Goal: Task Accomplishment & Management: Manage account settings

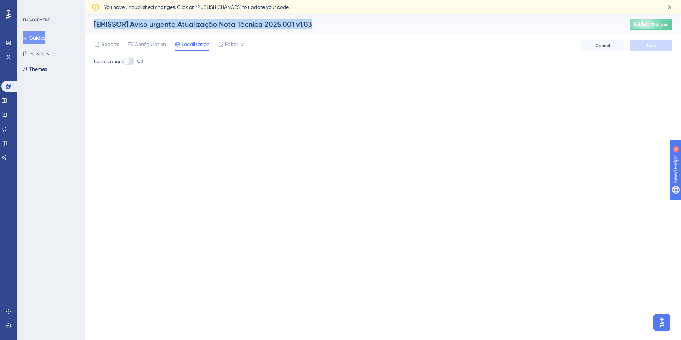
drag, startPoint x: 93, startPoint y: 25, endPoint x: 315, endPoint y: 26, distance: 222.1
click at [315, 26] on div "[EMISSOR] Aviso urgente Atualização Nota Técnica 2025.001 v1.03 Publish Changes" at bounding box center [382, 24] width 595 height 20
copy div "[EMISSOR] Aviso urgente Atualização Nota Técnica 2025.001 v1.03"
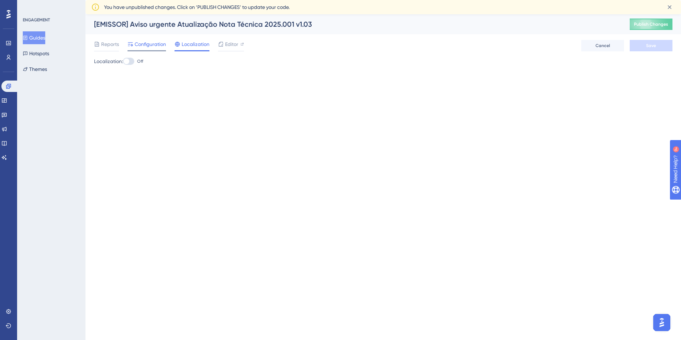
click at [152, 47] on span "Configuration" at bounding box center [150, 44] width 31 height 9
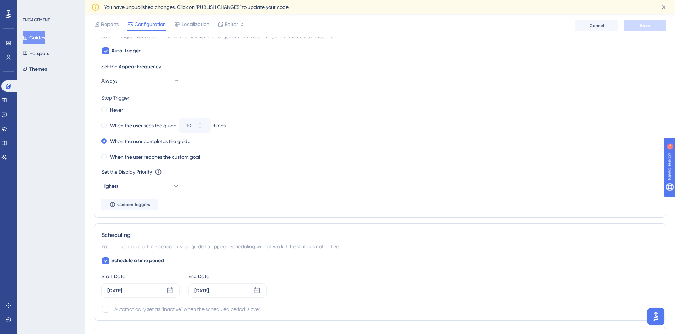
scroll to position [392, 0]
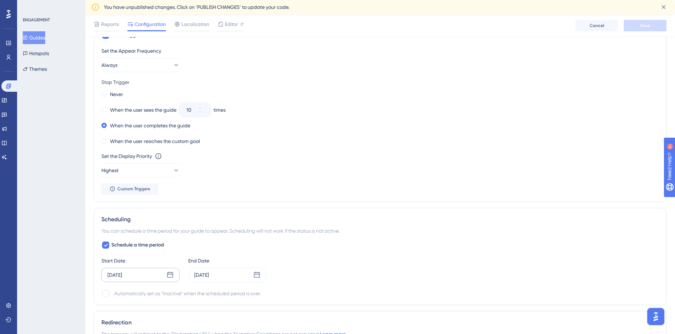
click at [173, 273] on icon at bounding box center [170, 275] width 6 height 6
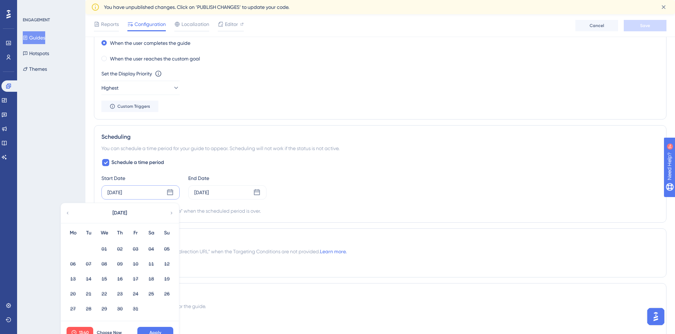
scroll to position [498, 0]
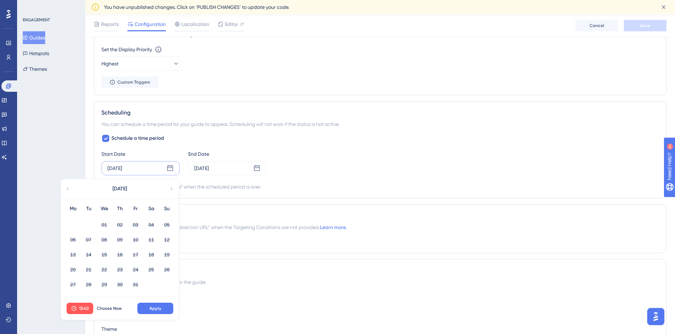
drag, startPoint x: 156, startPoint y: 177, endPoint x: 158, endPoint y: 173, distance: 4.6
click at [157, 175] on div "Schedule a time period Start Date Oct 06 2025 October 2025 Mo Tu We Th Fr Sa Su…" at bounding box center [380, 162] width 558 height 57
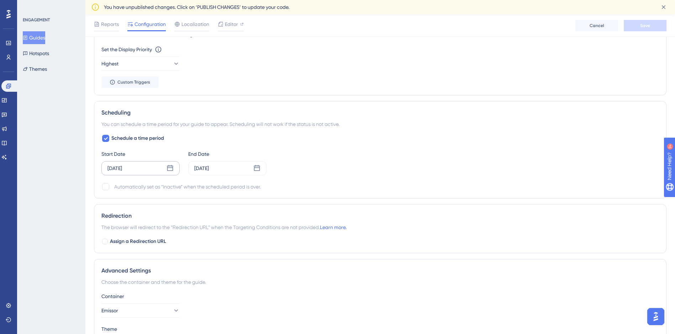
click at [172, 169] on icon at bounding box center [170, 168] width 7 height 7
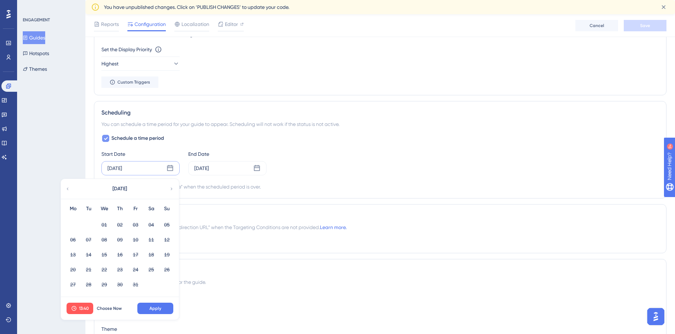
click at [106, 138] on icon at bounding box center [106, 138] width 4 height 3
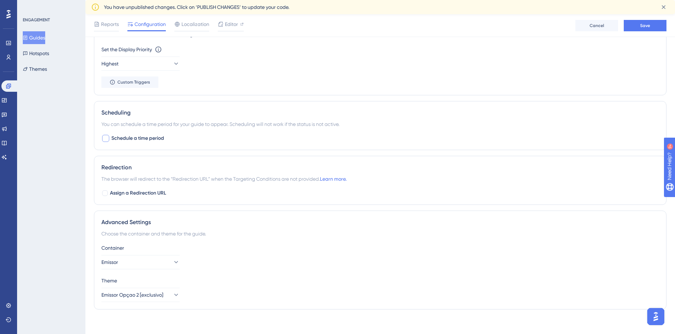
click at [106, 140] on div at bounding box center [105, 138] width 7 height 7
checkbox input "true"
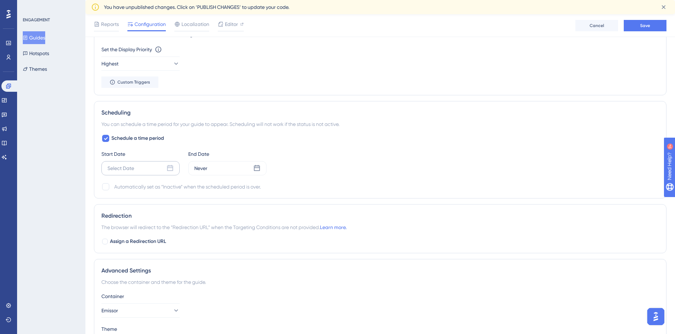
click at [137, 162] on div "Select Date" at bounding box center [140, 168] width 78 height 14
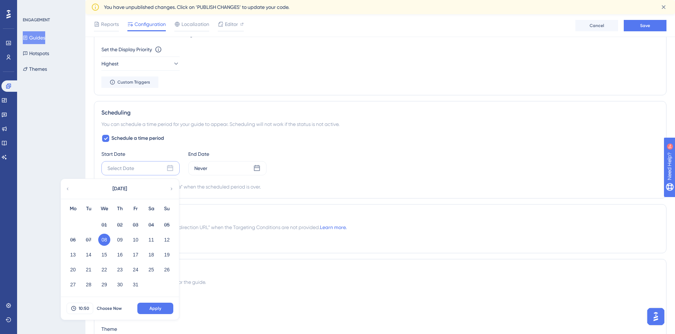
click at [102, 239] on button "08" at bounding box center [104, 240] width 12 height 12
click at [103, 237] on button "08" at bounding box center [104, 240] width 12 height 12
click at [162, 310] on button "Apply" at bounding box center [155, 308] width 36 height 11
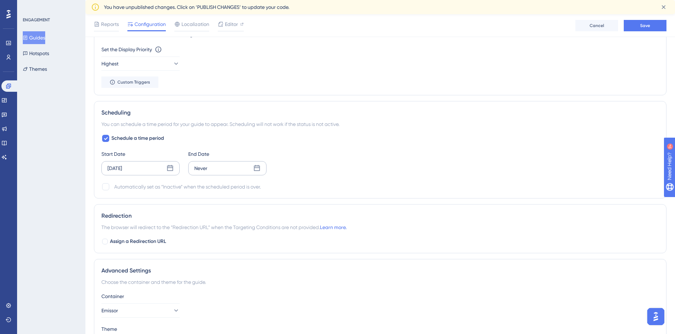
click at [259, 169] on icon at bounding box center [256, 168] width 7 height 7
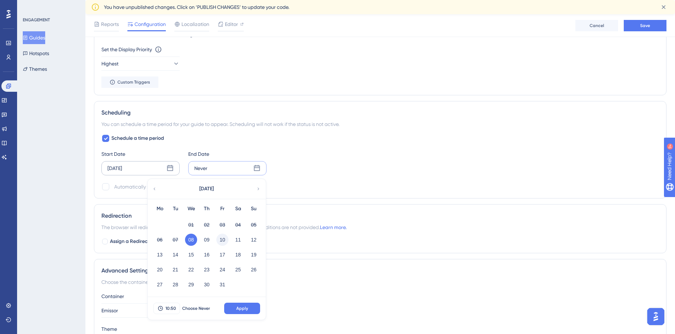
click at [222, 239] on button "10" at bounding box center [222, 240] width 12 height 12
click at [245, 311] on span "Apply" at bounding box center [242, 309] width 12 height 6
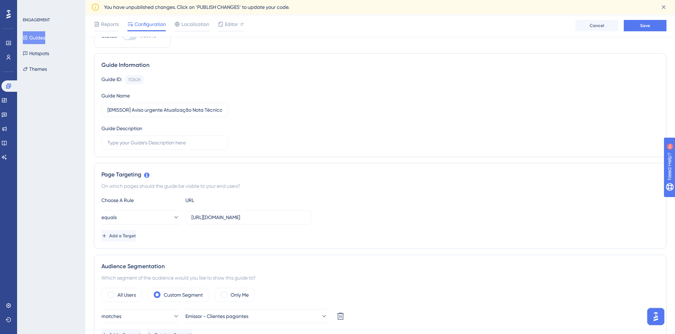
scroll to position [0, 0]
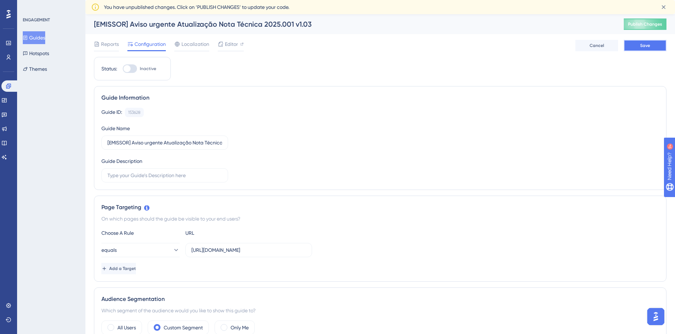
click at [642, 44] on span "Save" at bounding box center [645, 46] width 10 height 6
click at [643, 25] on span "Publish Changes" at bounding box center [645, 24] width 34 height 6
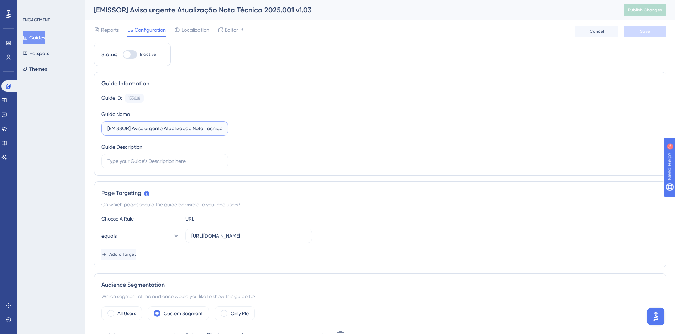
drag, startPoint x: 165, startPoint y: 127, endPoint x: 164, endPoint y: 132, distance: 4.3
click at [165, 127] on input "[EMISSOR] Aviso urgente Atualização Nota Técnica 2025.001 v1.03" at bounding box center [164, 129] width 115 height 8
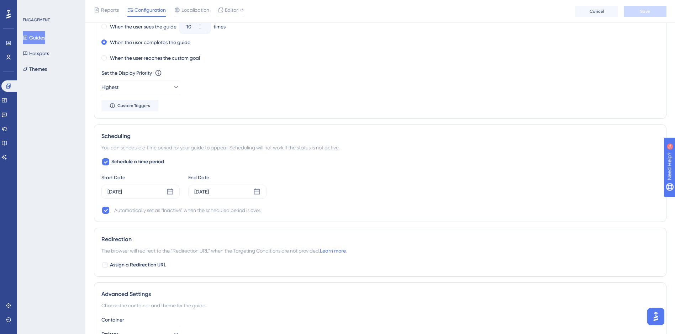
scroll to position [463, 0]
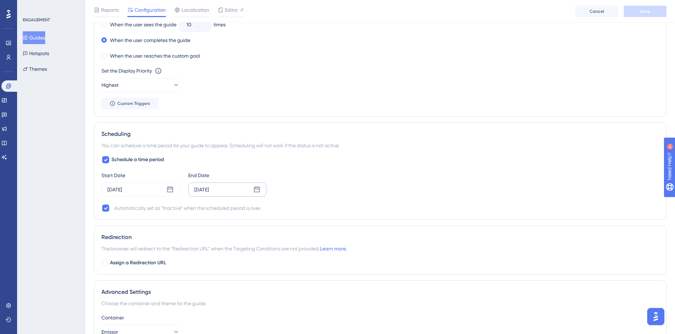
click at [258, 191] on icon at bounding box center [256, 189] width 7 height 7
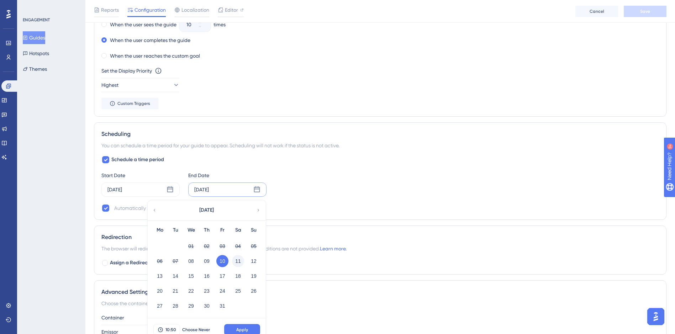
click at [242, 261] on button "11" at bounding box center [238, 261] width 12 height 12
click at [238, 326] on button "Apply" at bounding box center [242, 329] width 36 height 11
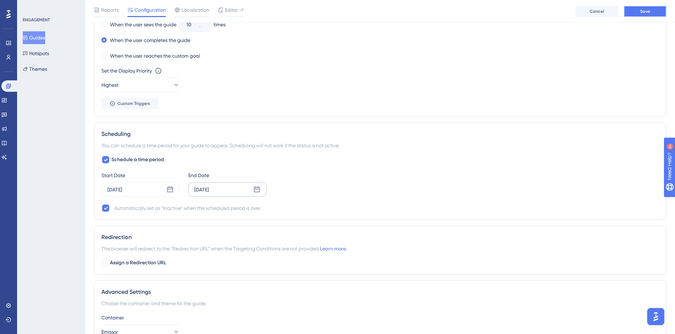
click at [641, 14] on span "Save" at bounding box center [645, 12] width 10 height 6
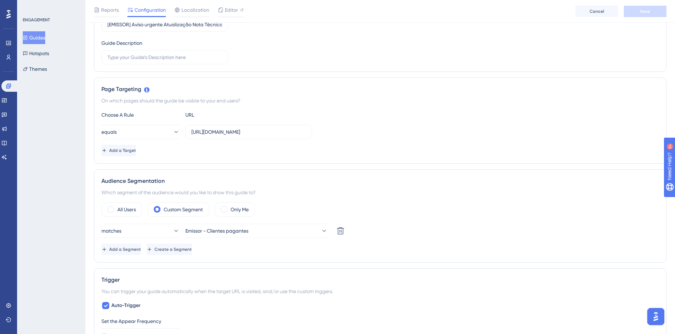
scroll to position [0, 0]
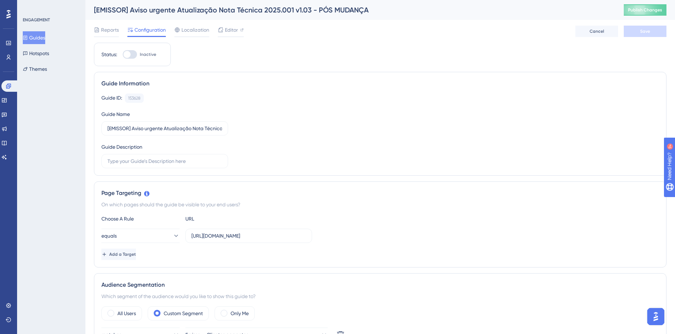
click at [133, 53] on div at bounding box center [130, 54] width 14 height 9
click at [123, 54] on input "Inactive" at bounding box center [122, 54] width 0 height 0
checkbox input "true"
click at [656, 34] on button "Save" at bounding box center [645, 31] width 43 height 11
click at [653, 11] on span "Publish Changes" at bounding box center [645, 10] width 34 height 6
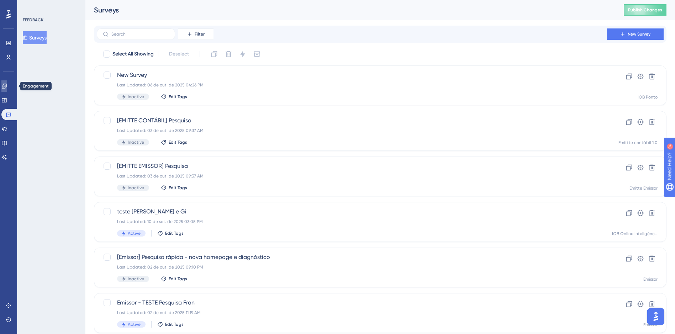
click at [6, 86] on icon at bounding box center [4, 86] width 5 height 5
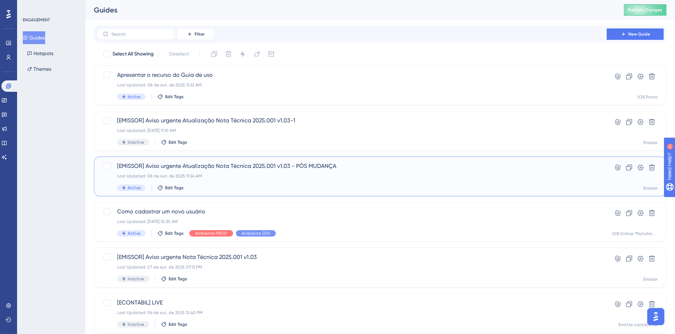
click at [251, 170] on span "[EMISSOR] Aviso urgente Atualização Nota Técnica 2025.001 v1.03 - PÓS MUDANÇA" at bounding box center [351, 166] width 469 height 9
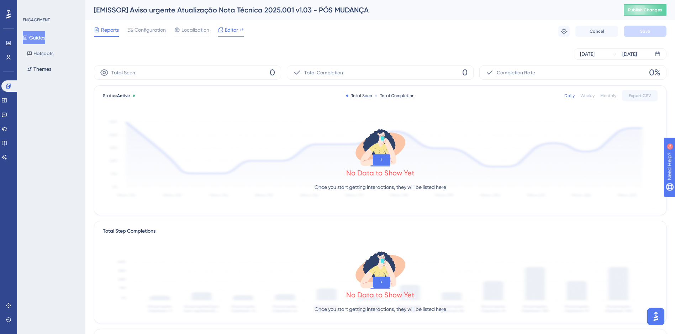
click at [231, 29] on span "Editor" at bounding box center [231, 30] width 13 height 9
click at [152, 31] on span "Configuration" at bounding box center [150, 30] width 31 height 9
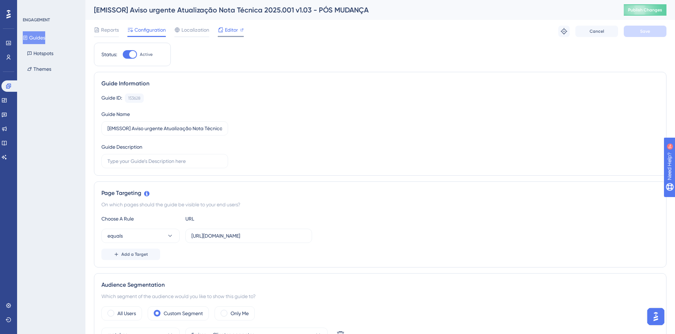
click at [225, 31] on span "Editor" at bounding box center [231, 30] width 13 height 9
click at [130, 54] on div at bounding box center [132, 54] width 7 height 7
click at [123, 54] on input "Active" at bounding box center [122, 54] width 0 height 0
checkbox input "false"
click at [651, 32] on button "Save" at bounding box center [645, 31] width 43 height 11
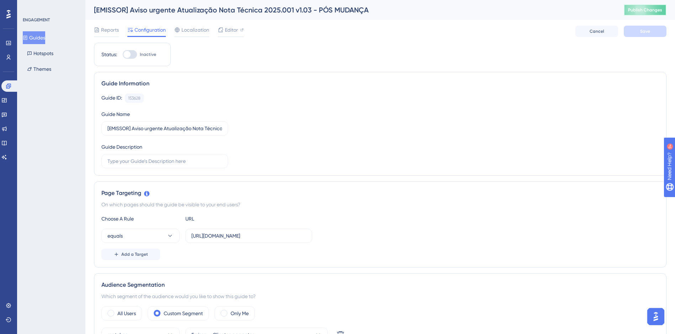
click at [655, 9] on span "Publish Changes" at bounding box center [645, 10] width 34 height 6
click at [646, 12] on span "Publish Changes" at bounding box center [645, 10] width 34 height 6
click at [137, 54] on div at bounding box center [130, 54] width 14 height 9
click at [123, 54] on input "Inactive" at bounding box center [122, 54] width 0 height 0
checkbox input "true"
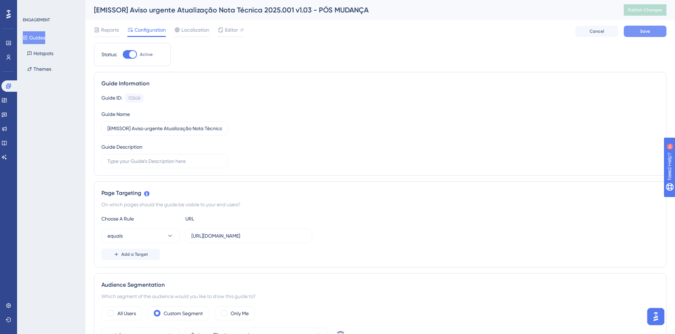
click at [642, 29] on span "Save" at bounding box center [645, 31] width 10 height 6
click at [636, 9] on span "Publish Changes" at bounding box center [645, 10] width 34 height 6
click at [104, 31] on span "Reports" at bounding box center [110, 30] width 18 height 9
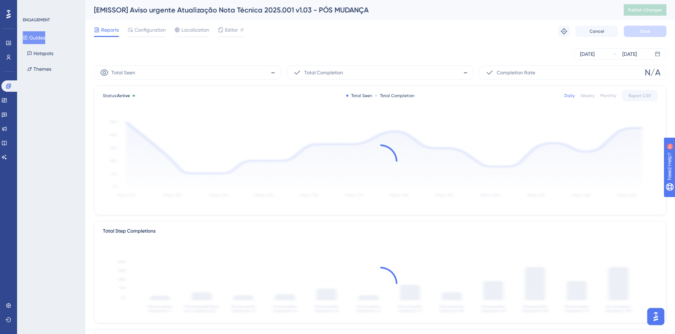
click at [41, 34] on button "Guides" at bounding box center [34, 37] width 22 height 13
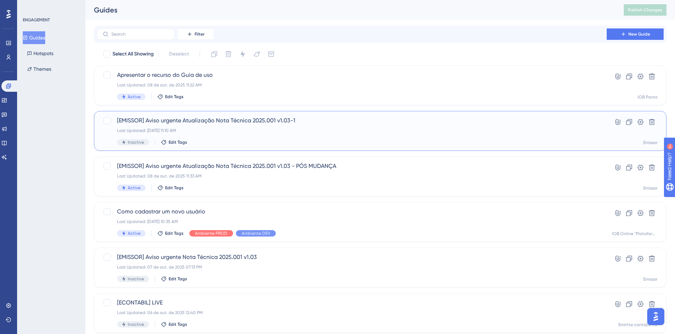
click at [276, 129] on div "Last Updated: 08 de out. de 2025 11:10 AM" at bounding box center [351, 131] width 469 height 6
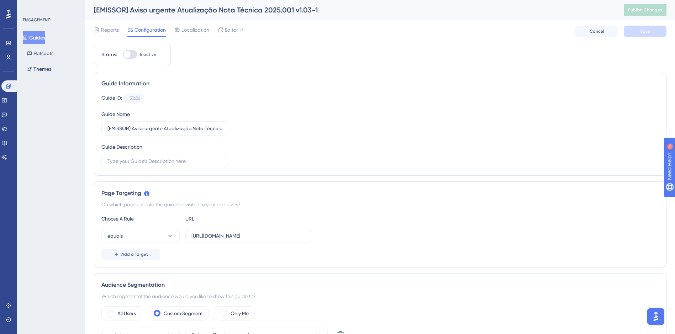
click at [132, 57] on div at bounding box center [130, 54] width 14 height 9
click at [123, 55] on input "Inactive" at bounding box center [122, 54] width 0 height 0
checkbox input "true"
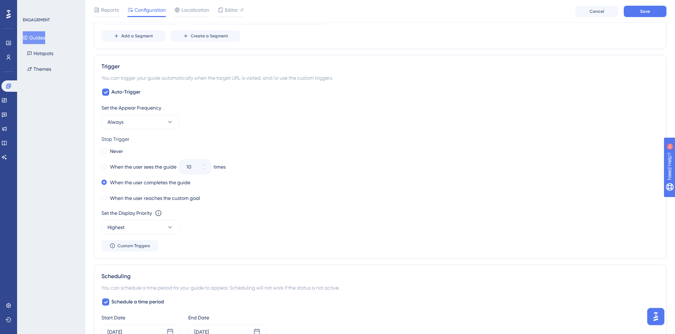
scroll to position [463, 0]
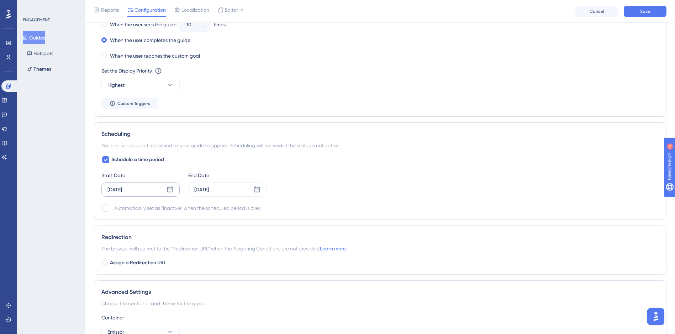
click at [172, 190] on icon at bounding box center [170, 189] width 7 height 7
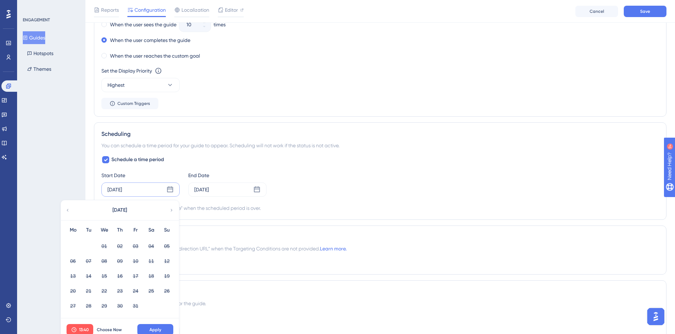
click at [122, 191] on div "Oct 06 2025" at bounding box center [114, 189] width 15 height 9
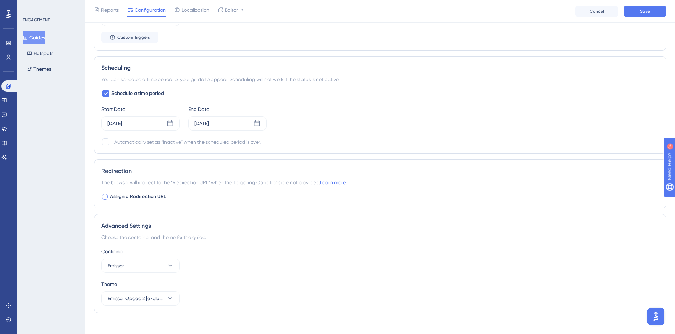
scroll to position [534, 0]
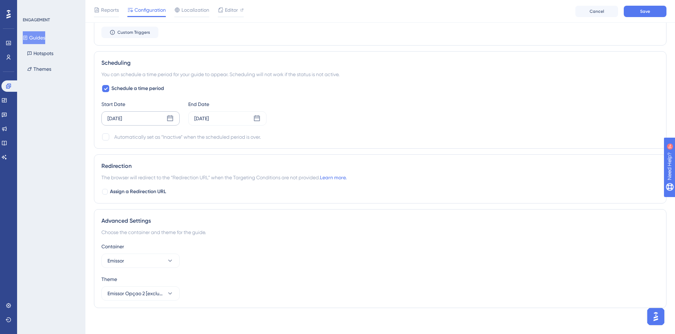
click at [149, 120] on div "Oct 06 2025" at bounding box center [140, 118] width 78 height 14
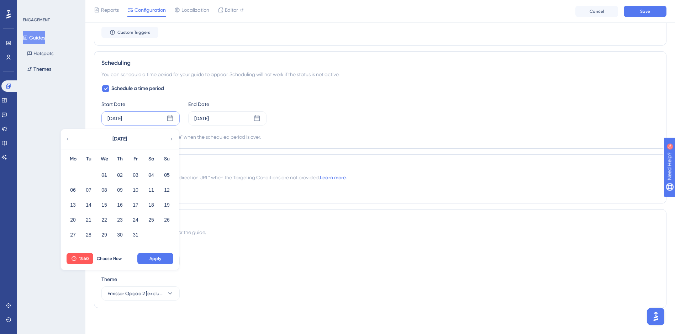
drag, startPoint x: 143, startPoint y: 119, endPoint x: 97, endPoint y: 119, distance: 46.3
click at [97, 119] on div "Scheduling You can schedule a time period for your guide to appear. Scheduling …" at bounding box center [380, 100] width 573 height 98
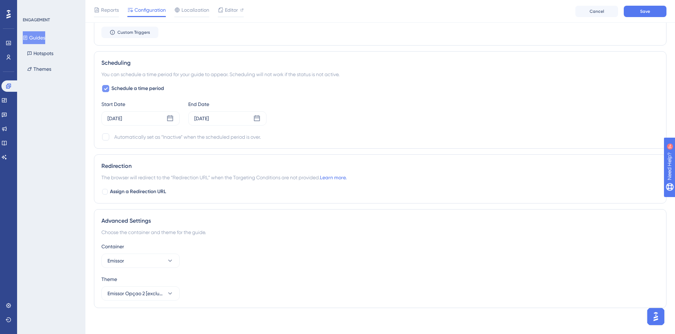
drag, startPoint x: 97, startPoint y: 119, endPoint x: 157, endPoint y: 93, distance: 65.0
click at [179, 93] on div "Schedule a time period Start Date Oct 06 2025 End Date Oct 07 2025 Automaticall…" at bounding box center [380, 112] width 558 height 57
drag, startPoint x: 104, startPoint y: 87, endPoint x: 113, endPoint y: 100, distance: 16.3
click at [104, 88] on icon at bounding box center [106, 89] width 4 height 6
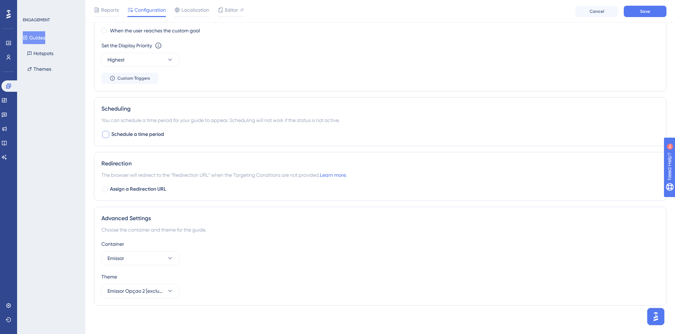
click at [134, 133] on span "Schedule a time period" at bounding box center [137, 134] width 53 height 9
checkbox input "true"
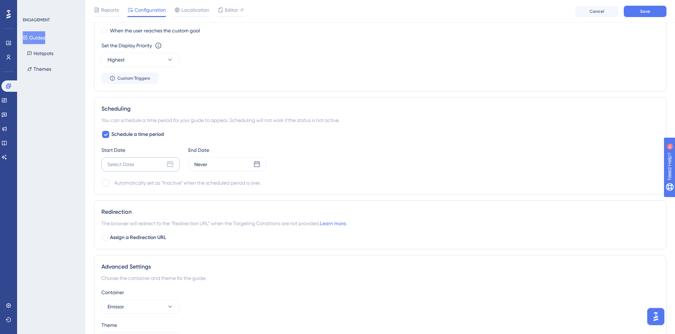
click at [139, 165] on div "Select Date" at bounding box center [140, 164] width 78 height 14
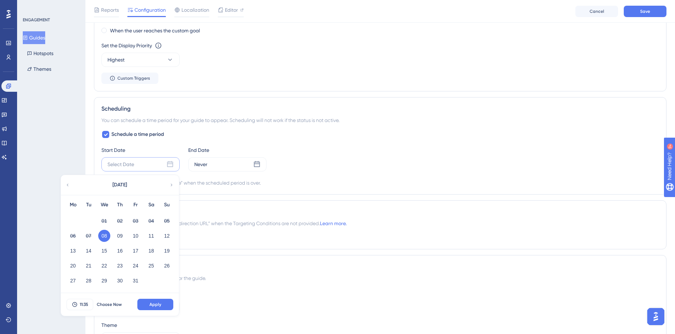
click at [105, 233] on button "08" at bounding box center [104, 236] width 12 height 12
click at [102, 237] on button "08" at bounding box center [104, 236] width 12 height 12
click at [103, 232] on button "08" at bounding box center [104, 236] width 12 height 12
drag, startPoint x: 151, startPoint y: 305, endPoint x: 178, endPoint y: 283, distance: 35.7
click at [152, 304] on span "Apply" at bounding box center [155, 305] width 12 height 6
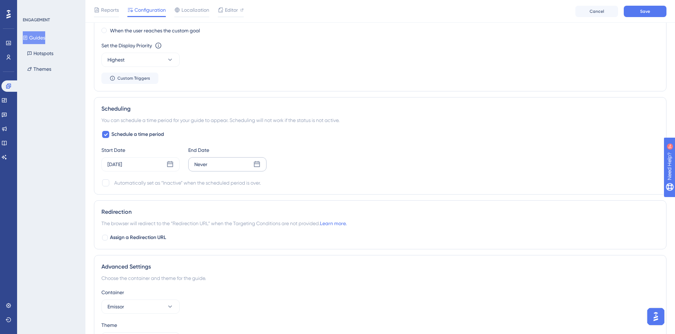
click at [221, 160] on div "Never" at bounding box center [227, 164] width 78 height 14
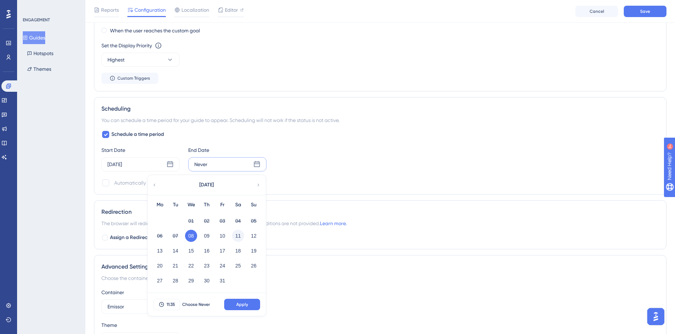
click at [239, 236] on button "11" at bounding box center [238, 236] width 12 height 12
click at [241, 303] on span "Apply" at bounding box center [242, 305] width 12 height 6
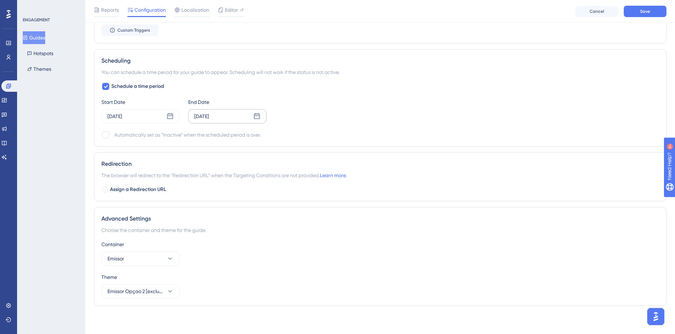
scroll to position [536, 0]
click at [102, 136] on div at bounding box center [105, 134] width 9 height 9
checkbox input "true"
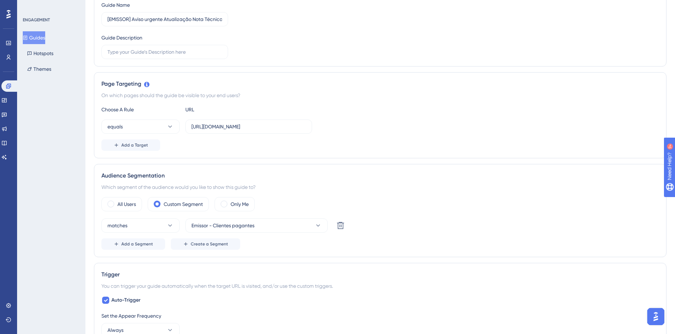
scroll to position [0, 0]
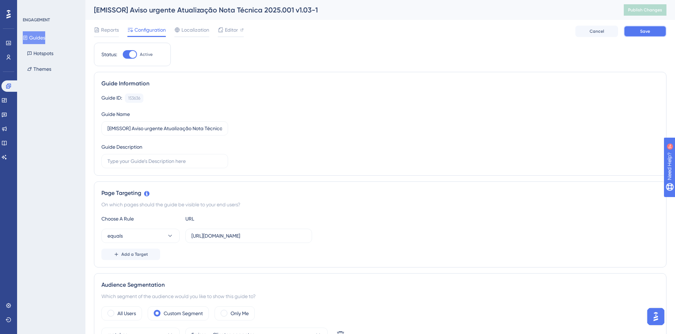
click at [649, 31] on span "Save" at bounding box center [645, 31] width 10 height 6
click at [637, 10] on span "Publish Changes" at bounding box center [645, 10] width 34 height 6
click at [39, 39] on button "Guides" at bounding box center [34, 37] width 22 height 13
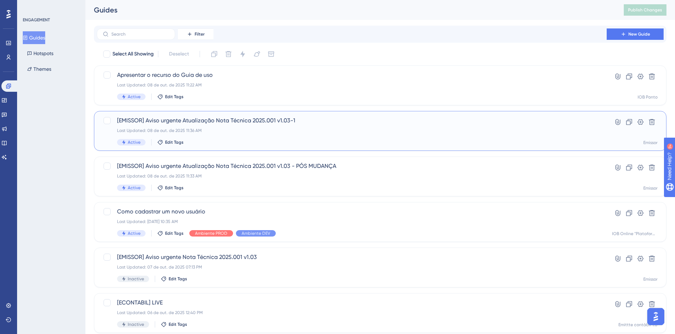
click at [215, 121] on span "[EMISSOR] Aviso urgente Atualização Nota Técnica 2025.001 v1.03-1" at bounding box center [351, 120] width 469 height 9
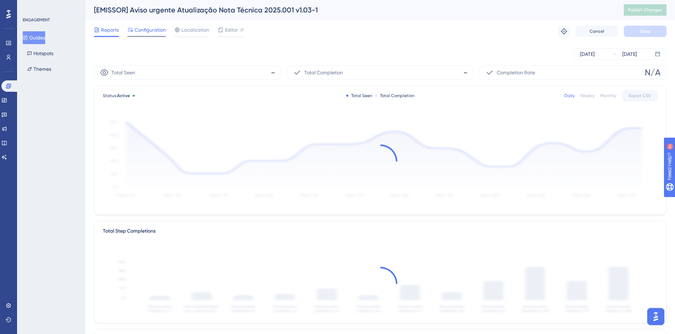
click at [150, 30] on span "Configuration" at bounding box center [150, 30] width 31 height 9
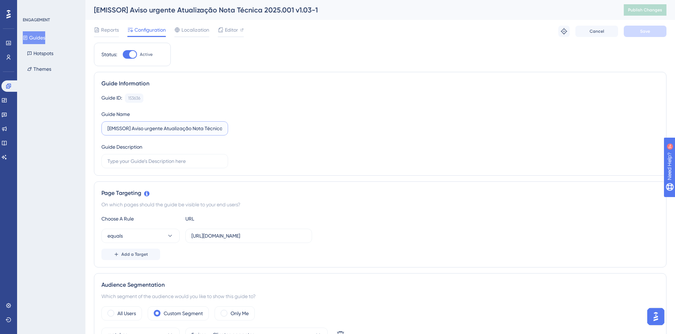
scroll to position [0, 39]
drag, startPoint x: 189, startPoint y: 128, endPoint x: 283, endPoint y: 126, distance: 93.6
click at [283, 126] on div "Guide ID: 153636 Copy Guide Name [EMISSOR] Aviso urgente Atualização Nota Técni…" at bounding box center [380, 131] width 558 height 75
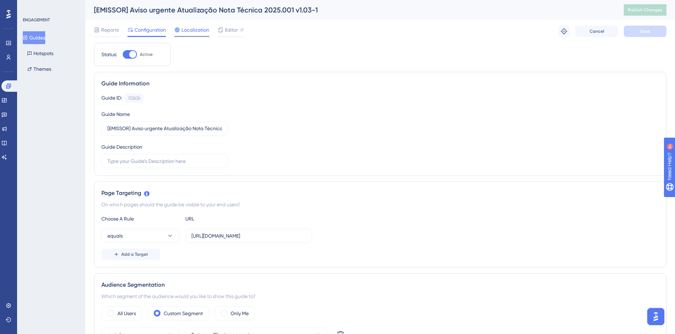
click at [200, 32] on span "Localization" at bounding box center [196, 30] width 28 height 9
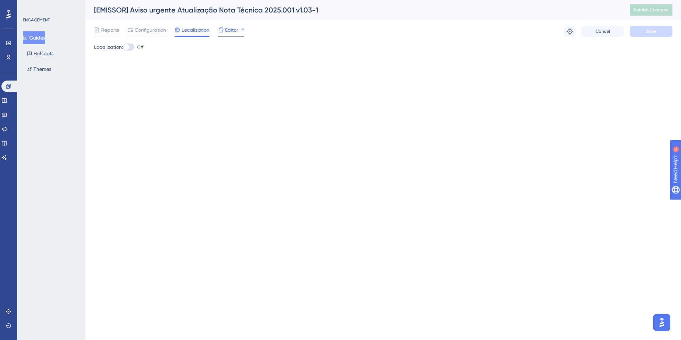
click at [233, 29] on span "Editor" at bounding box center [231, 30] width 13 height 9
click at [222, 30] on icon at bounding box center [221, 29] width 5 height 5
click at [105, 27] on span "Reports" at bounding box center [110, 30] width 18 height 9
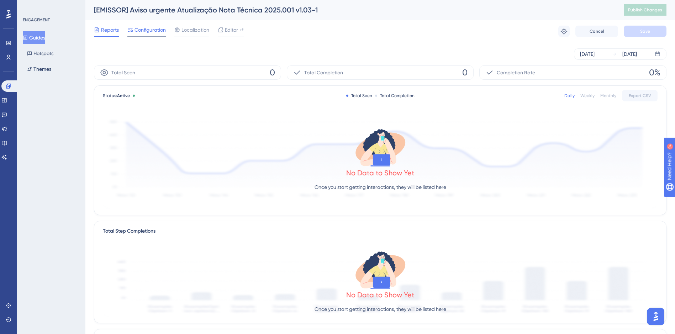
click at [159, 30] on span "Configuration" at bounding box center [150, 30] width 31 height 9
